Goal: Check status: Check status

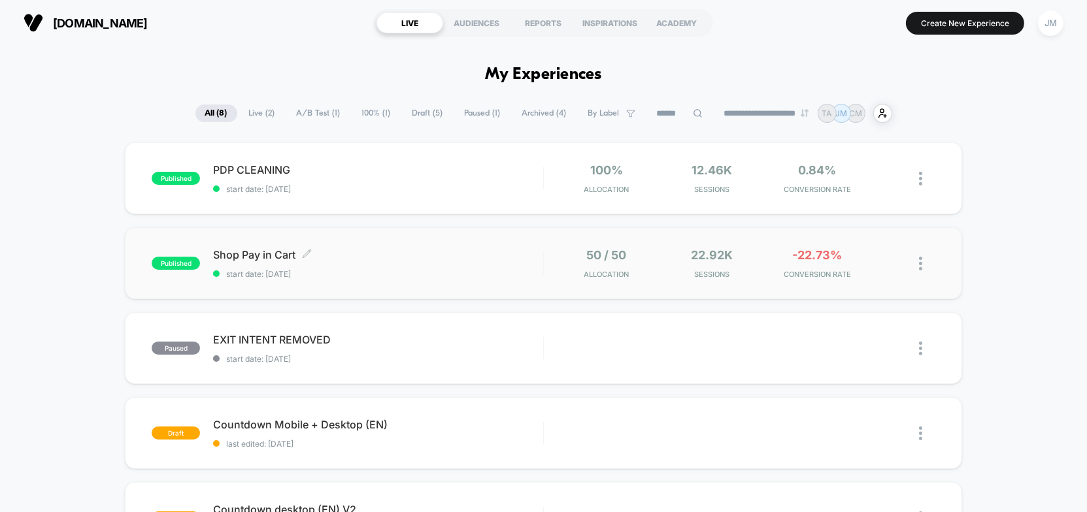
click at [373, 252] on span "Shop Pay in Cart Click to edit experience details" at bounding box center [378, 254] width 330 height 13
